Goal: Obtain resource: Obtain resource

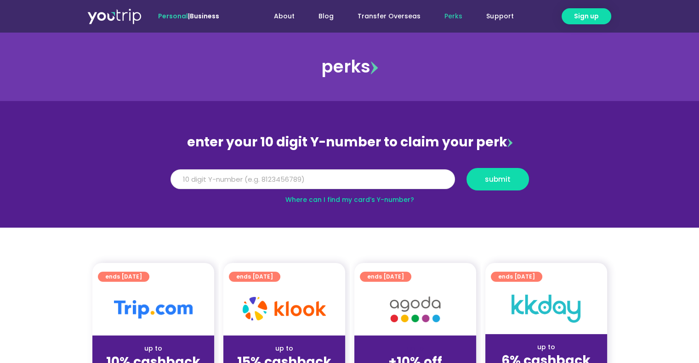
click at [350, 174] on input "Y Number" at bounding box center [312, 180] width 284 height 20
click at [594, 18] on span "Sign up" at bounding box center [586, 16] width 25 height 10
click at [302, 200] on link "Where can I find my card’s Y-number?" at bounding box center [349, 199] width 129 height 9
click at [281, 178] on input "Y Number" at bounding box center [312, 180] width 284 height 20
type input "8"
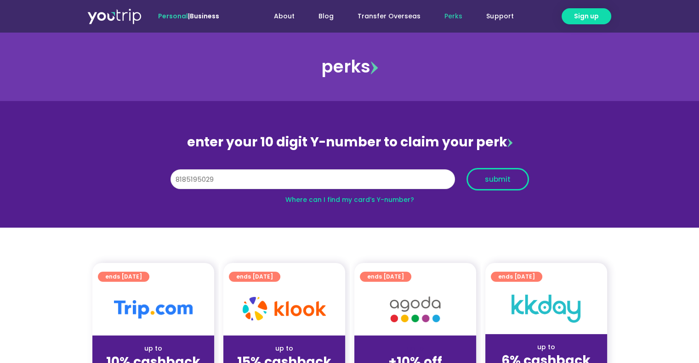
type input "8185195029"
click at [510, 176] on span "submit" at bounding box center [497, 179] width 47 height 7
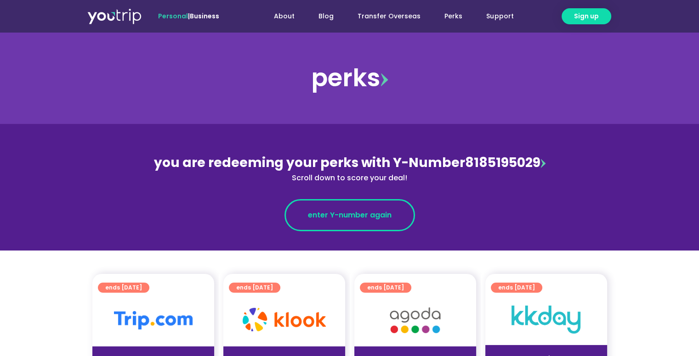
click at [363, 215] on span "enter Y-number again" at bounding box center [350, 215] width 84 height 11
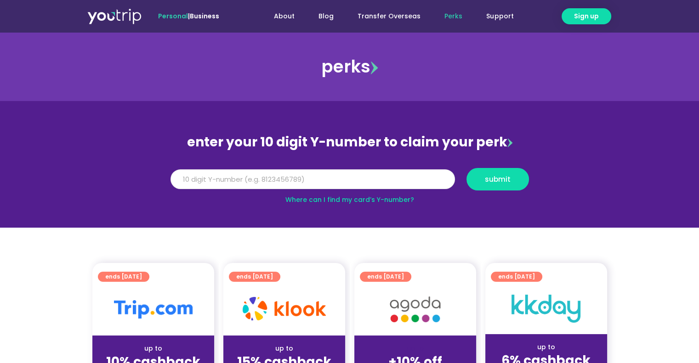
click at [338, 175] on input "Y Number" at bounding box center [312, 180] width 284 height 20
type input "8185195029"
click at [487, 177] on span "submit" at bounding box center [498, 179] width 26 height 7
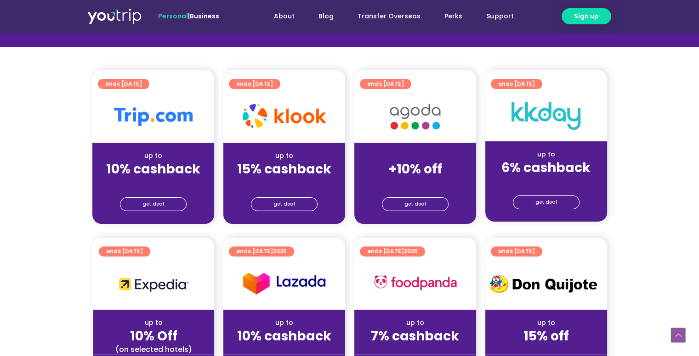
scroll to position [184, 0]
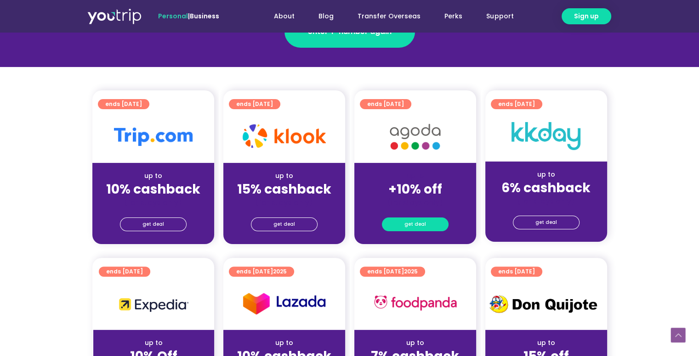
click at [415, 219] on span "get deal" at bounding box center [415, 224] width 22 height 13
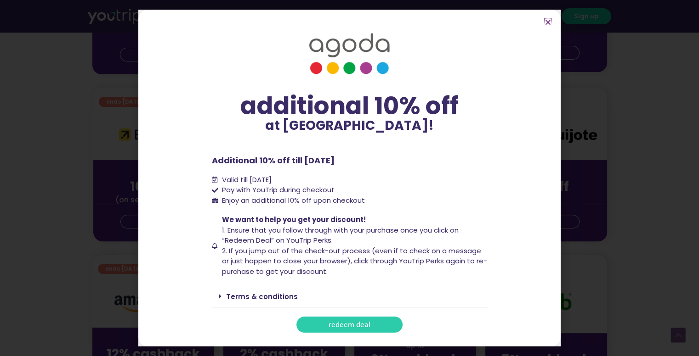
scroll to position [368, 0]
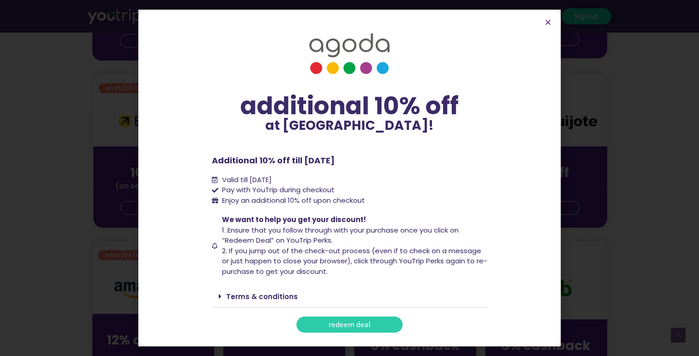
click at [366, 325] on span "redeem deal" at bounding box center [349, 325] width 42 height 7
